Goal: Task Accomplishment & Management: Complete application form

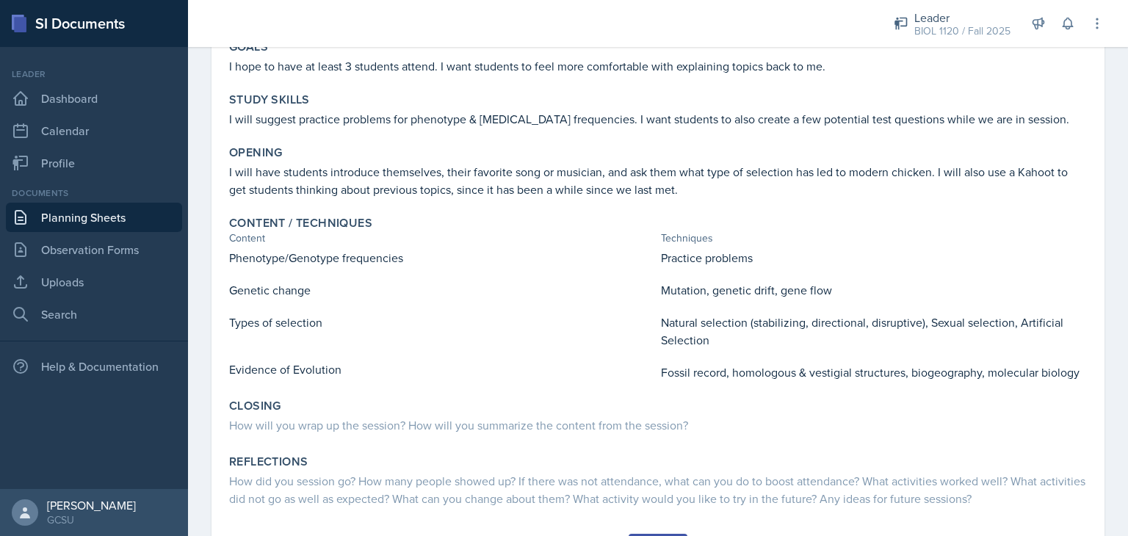
scroll to position [206, 0]
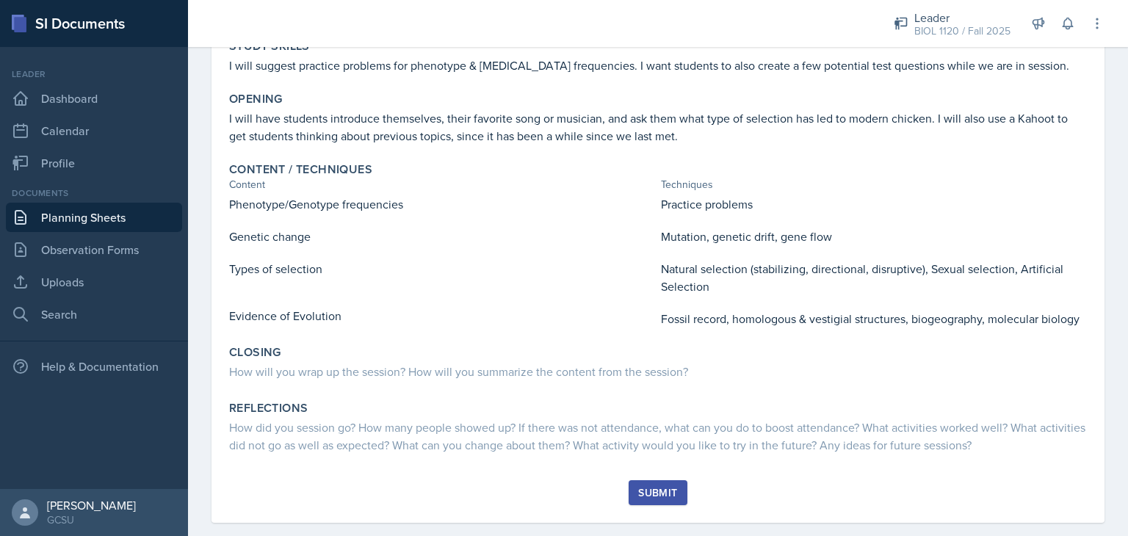
click at [652, 487] on div "Submit" at bounding box center [657, 493] width 39 height 12
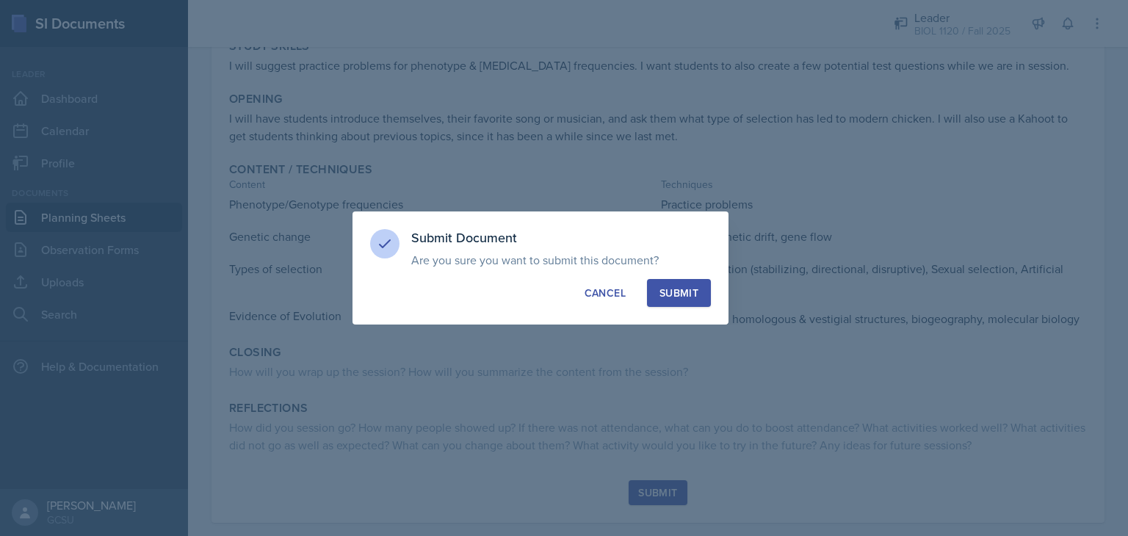
click at [680, 297] on div "Submit" at bounding box center [678, 293] width 39 height 15
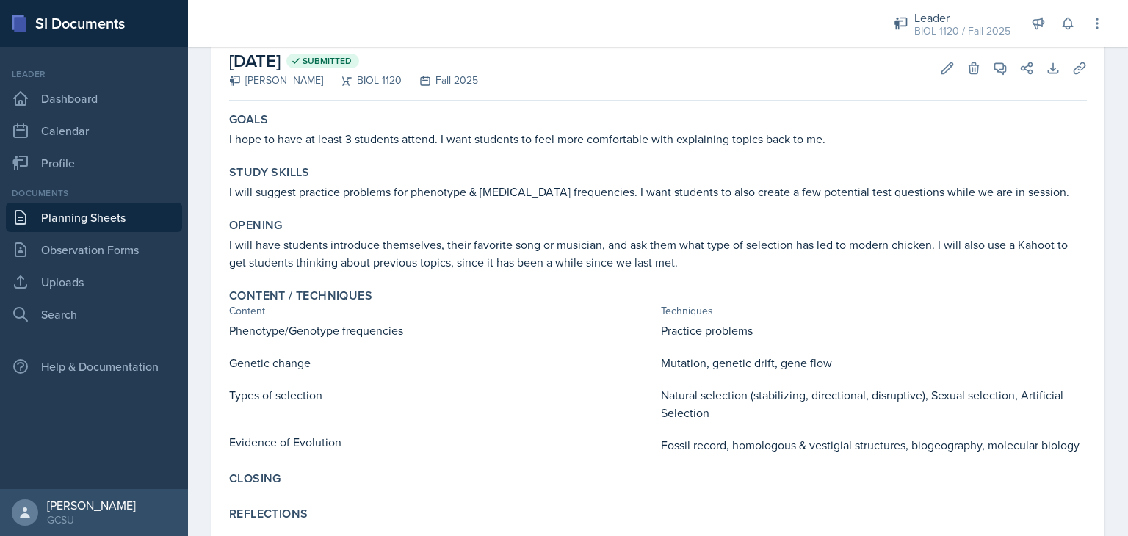
scroll to position [68, 0]
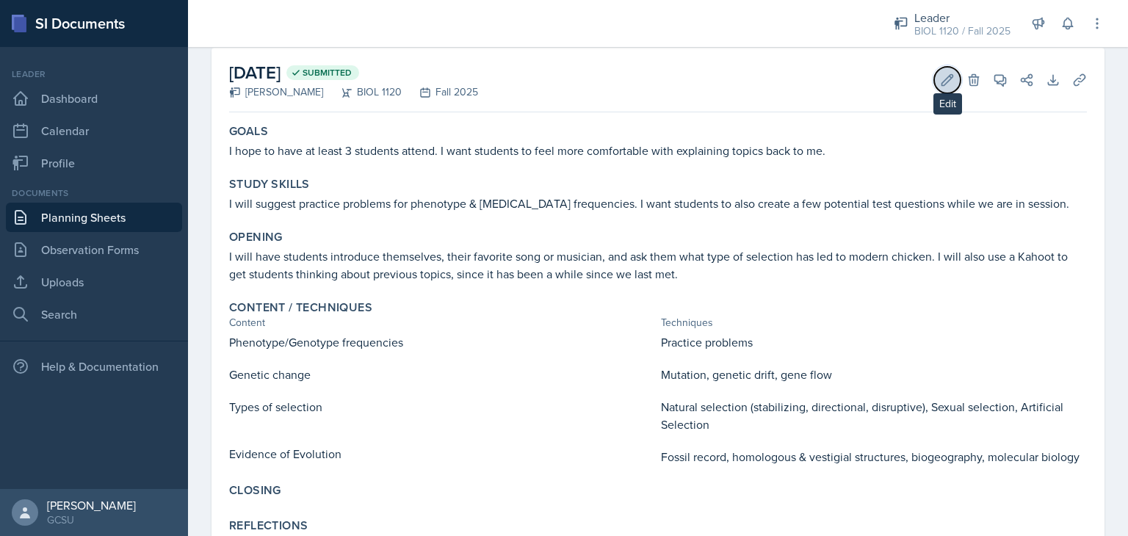
click at [940, 85] on icon at bounding box center [947, 80] width 15 height 15
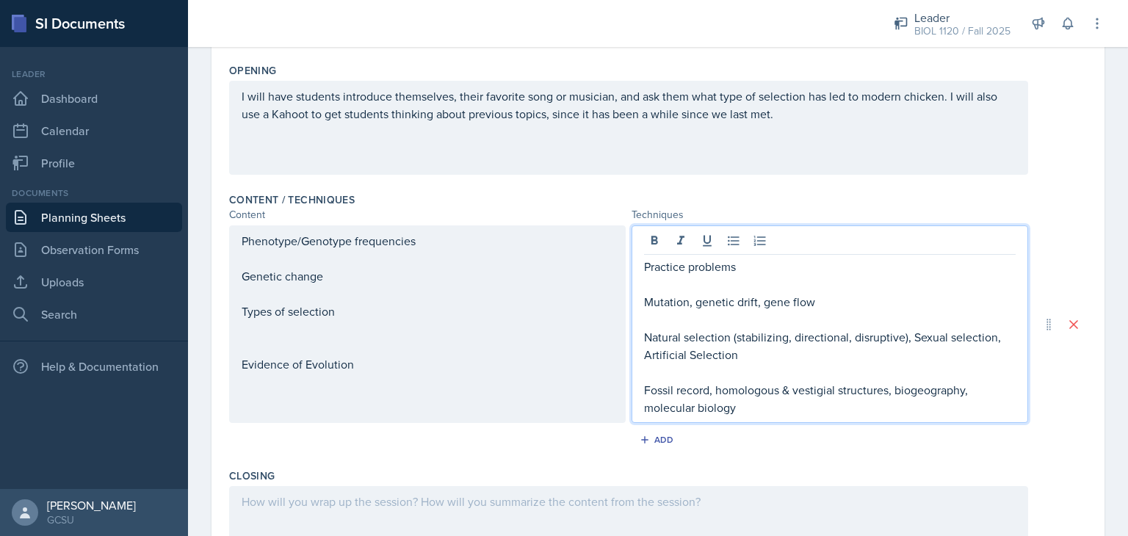
scroll to position [357, 0]
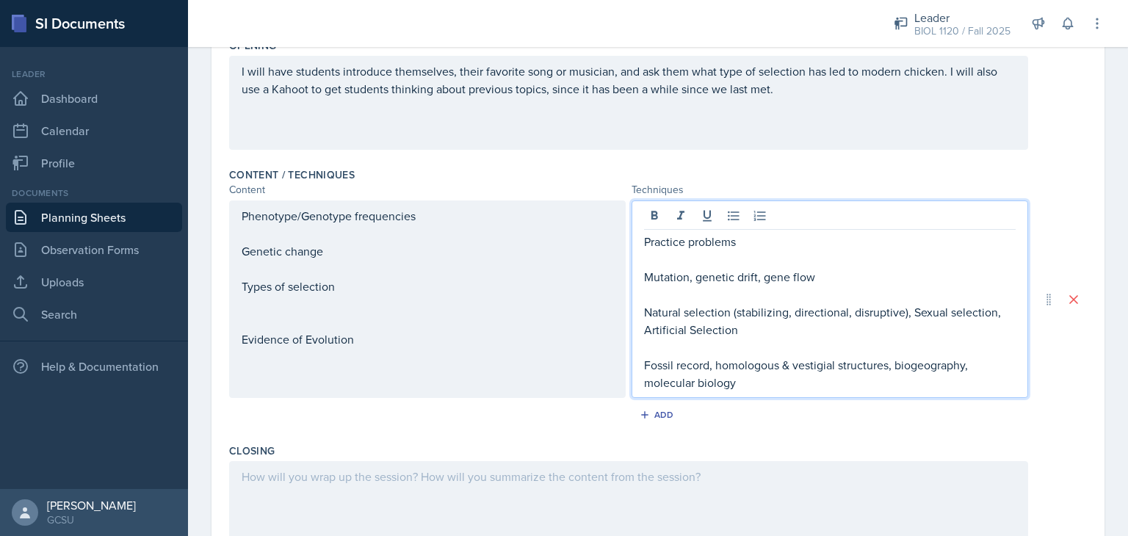
click at [903, 306] on p "Natural selection (stabilizing, directional, disruptive), Sexual selection, Art…" at bounding box center [830, 320] width 372 height 35
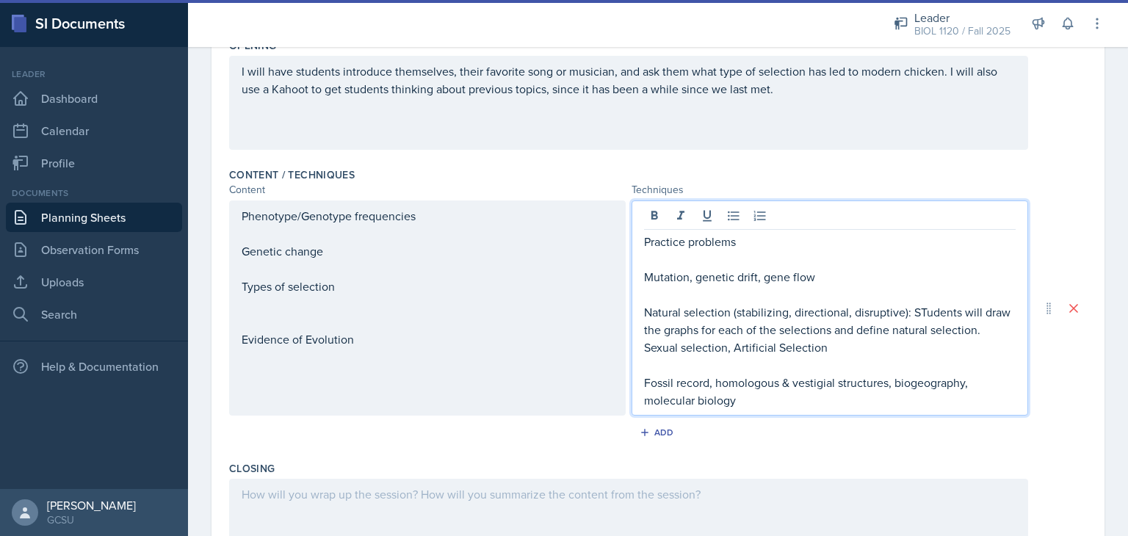
click at [919, 315] on p "Natural selection (stabilizing, directional, disruptive): STudents will draw th…" at bounding box center [830, 329] width 372 height 53
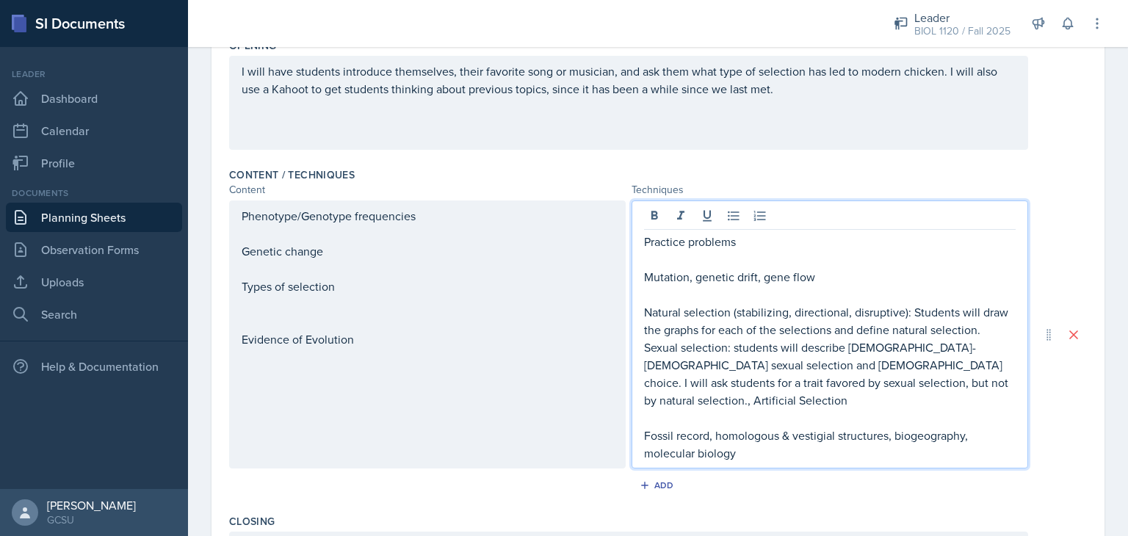
click at [896, 383] on p "Natural selection (stabilizing, directional, disruptive): Students will draw th…" at bounding box center [830, 356] width 372 height 106
click at [436, 210] on div "Phenotype/Genotype frequencies Genetic change Types of selection Evidence of Ev…" at bounding box center [427, 334] width 397 height 268
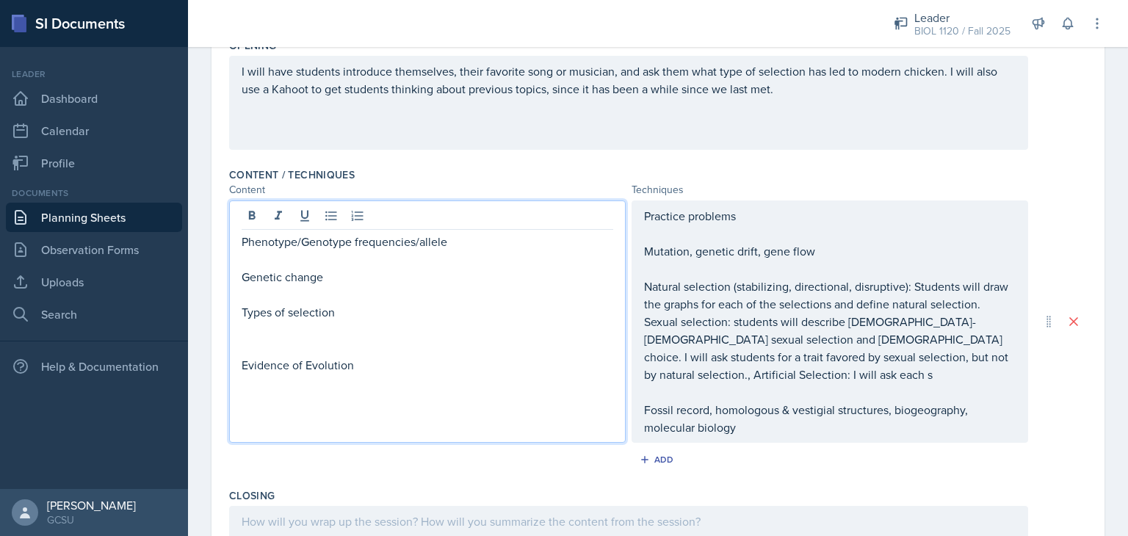
click at [1091, 200] on div "Date [DATE] [DATE] 31 1 2 3 4 5 6 7 8 9 10 11 12 13 14 15 16 17 18 19 20 21 22 …" at bounding box center [657, 255] width 893 height 994
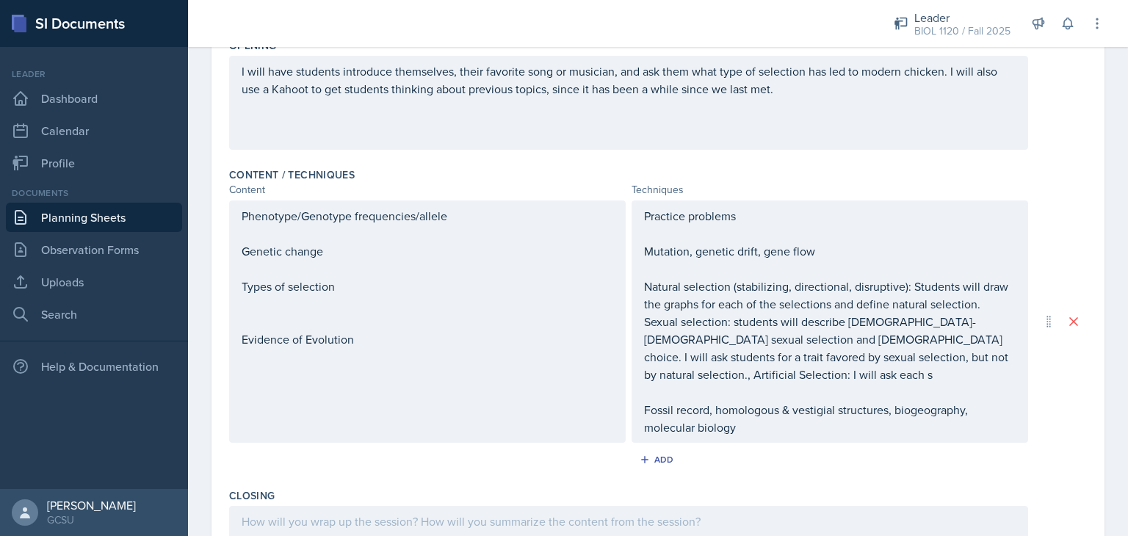
scroll to position [0, 0]
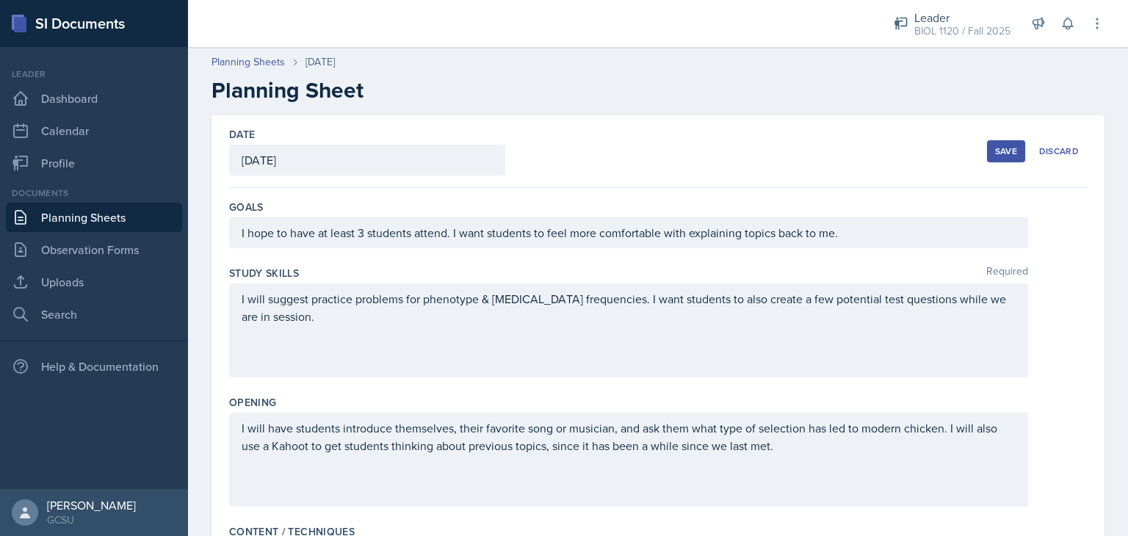
click at [999, 149] on div "Save" at bounding box center [1006, 151] width 22 height 12
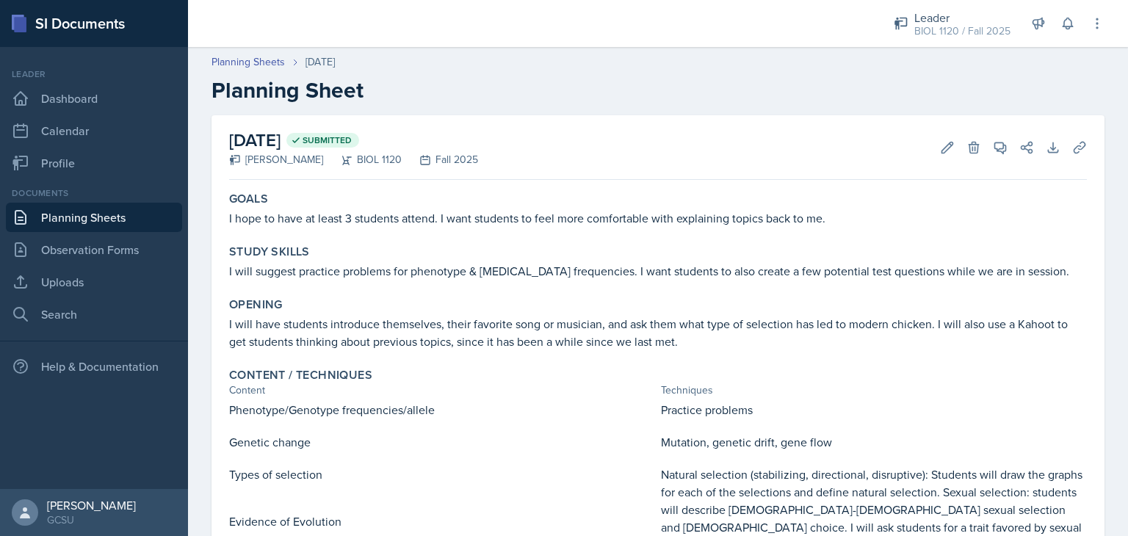
click at [856, 178] on div "[DATE] Submitted [PERSON_NAME] BIOL 1120 Fall 2025 Edit Delete View Comments Co…" at bounding box center [658, 147] width 858 height 65
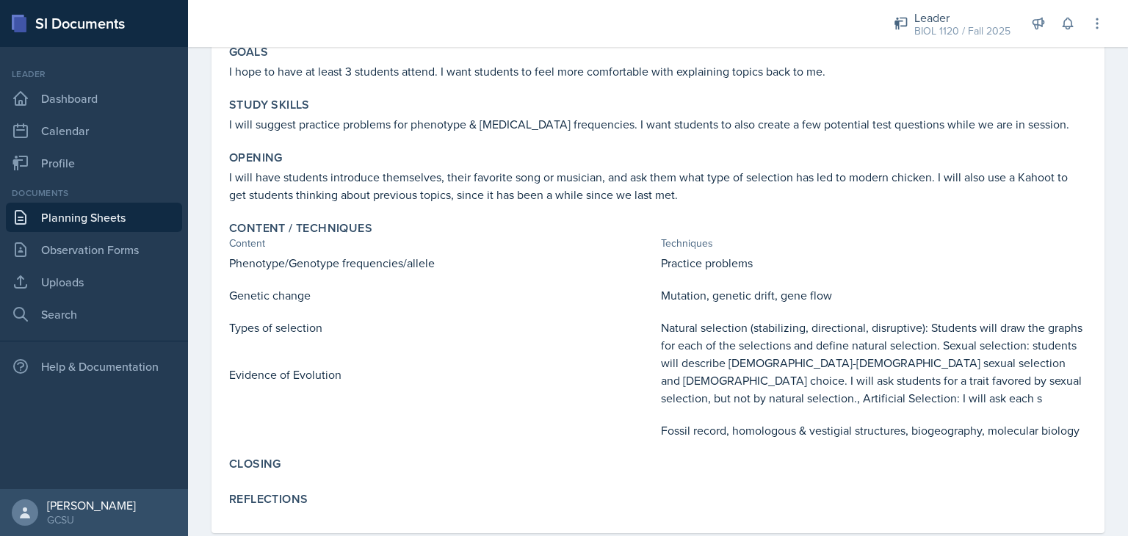
scroll to position [176, 0]
